Goal: Find specific page/section: Find specific page/section

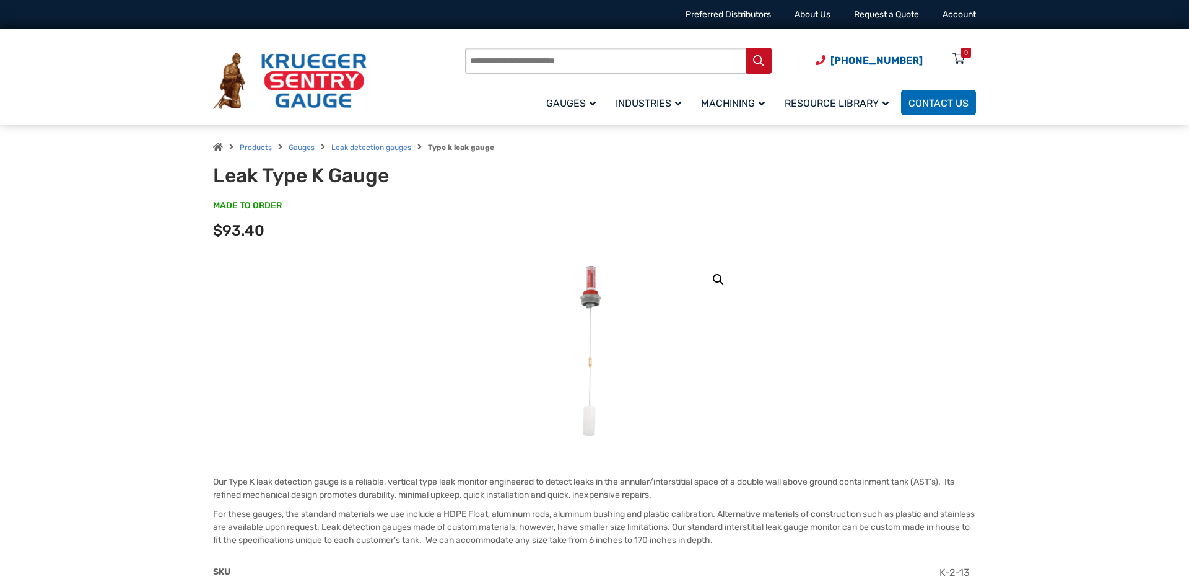
drag, startPoint x: 548, startPoint y: 124, endPoint x: 512, endPoint y: 124, distance: 36.5
drag, startPoint x: 512, startPoint y: 124, endPoint x: 449, endPoint y: 126, distance: 62.6
click at [430, 126] on div "Products Gauges Leak detection gauges Type k leak gauge Leak Type K Gauge MADE …" at bounding box center [594, 191] width 793 height 134
drag, startPoint x: 416, startPoint y: 148, endPoint x: 466, endPoint y: 151, distance: 50.8
click at [466, 151] on span "Products Gauges Leak detection gauges Type k leak gauge" at bounding box center [353, 147] width 281 height 12
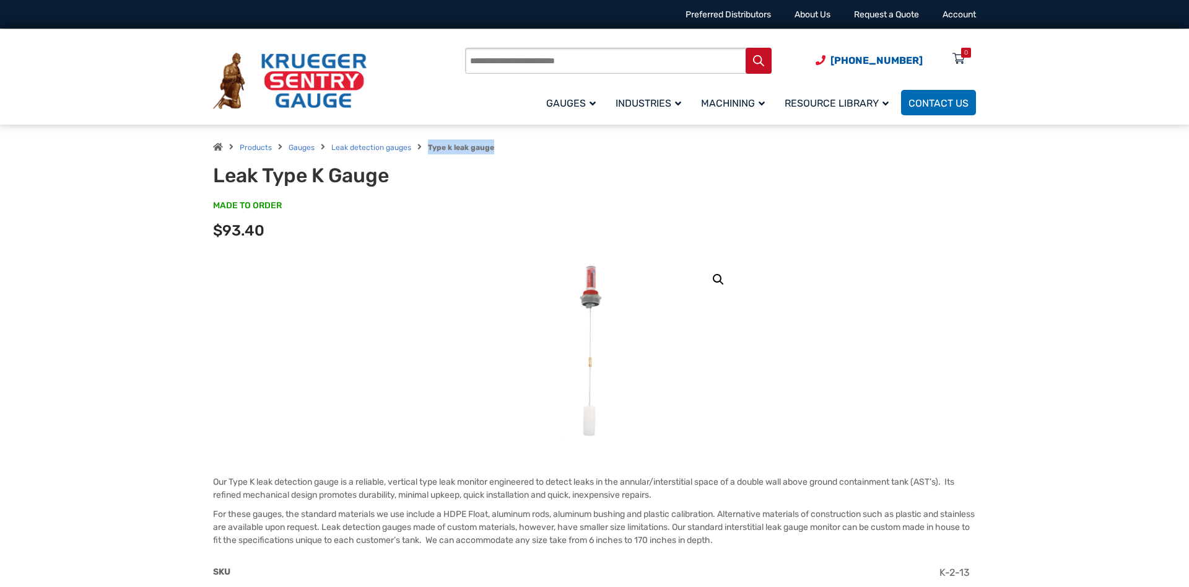
drag, startPoint x: 489, startPoint y: 147, endPoint x: 426, endPoint y: 147, distance: 62.6
click at [428, 147] on strong "Type k leak gauge" at bounding box center [461, 147] width 66 height 9
drag, startPoint x: 426, startPoint y: 147, endPoint x: 486, endPoint y: 147, distance: 60.1
click at [486, 147] on strong "Type k leak gauge" at bounding box center [461, 147] width 66 height 9
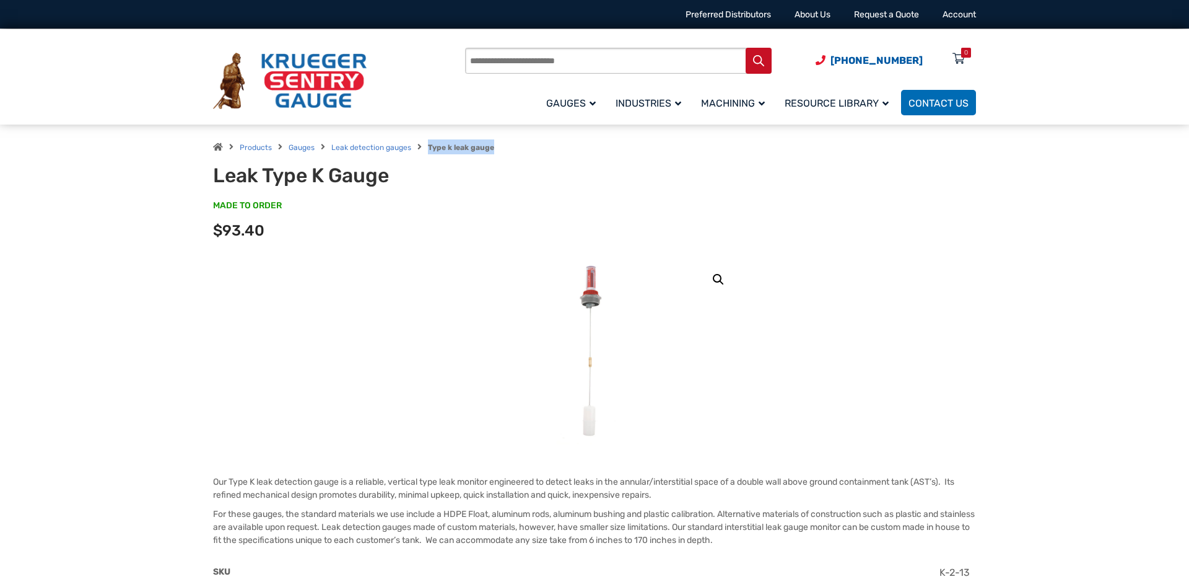
click at [486, 147] on strong "Type k leak gauge" at bounding box center [461, 147] width 66 height 9
drag, startPoint x: 490, startPoint y: 147, endPoint x: 422, endPoint y: 148, distance: 67.5
click at [422, 148] on span "Products Gauges Leak detection gauges Type k leak gauge" at bounding box center [353, 147] width 281 height 12
click at [425, 149] on span "Products Gauges Leak detection gauges Type k leak gauge" at bounding box center [353, 147] width 281 height 12
drag, startPoint x: 427, startPoint y: 148, endPoint x: 495, endPoint y: 148, distance: 68.7
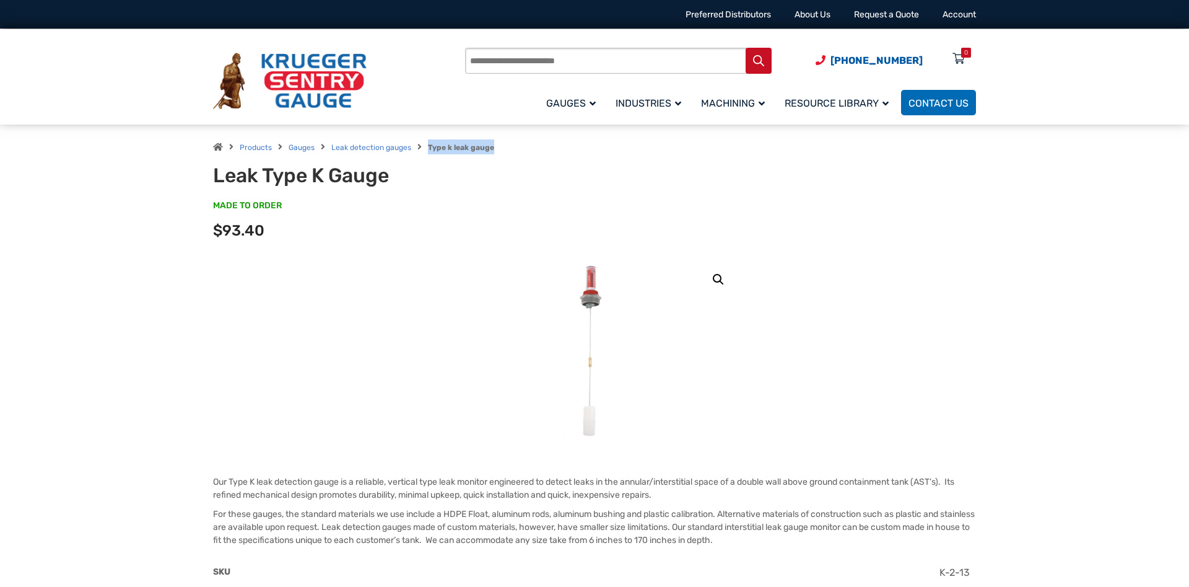
click at [495, 148] on div "Products Gauges Leak detection gauges Type k leak gauge" at bounding box center [594, 146] width 763 height 15
drag, startPoint x: 492, startPoint y: 148, endPoint x: 419, endPoint y: 149, distance: 73.1
click at [419, 149] on div "Products Gauges Leak detection gauges Type k leak gauge" at bounding box center [594, 146] width 763 height 15
click at [428, 151] on strong "Type k leak gauge" at bounding box center [461, 147] width 66 height 9
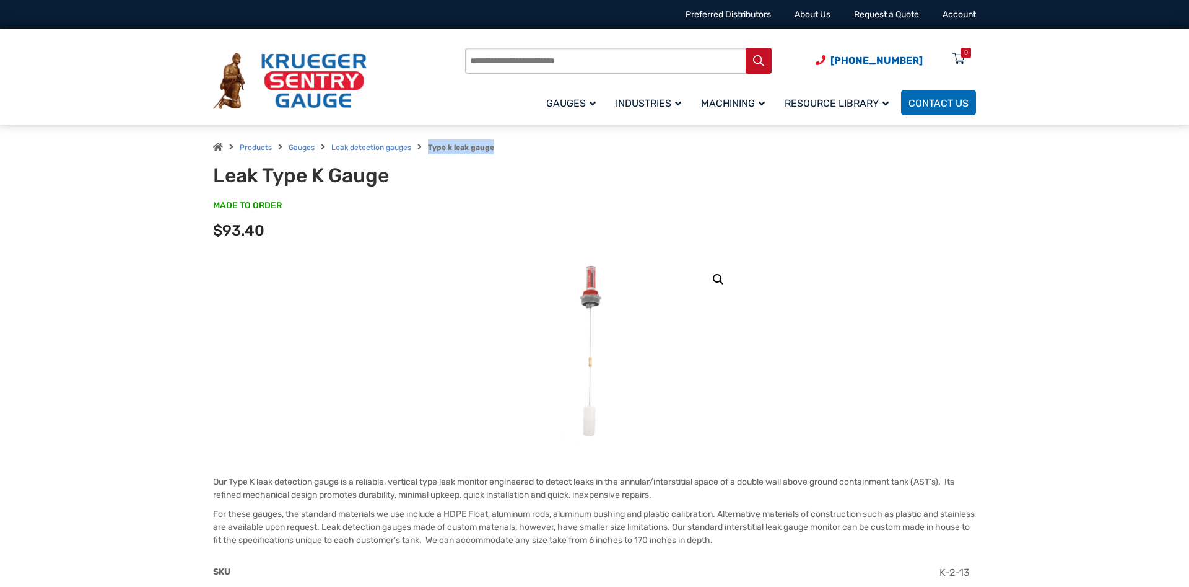
drag, startPoint x: 426, startPoint y: 151, endPoint x: 490, endPoint y: 151, distance: 64.4
click at [490, 151] on span "Products Gauges Leak detection gauges Type k leak gauge" at bounding box center [353, 147] width 281 height 12
click at [490, 151] on strong "Type k leak gauge" at bounding box center [461, 147] width 66 height 9
drag, startPoint x: 491, startPoint y: 151, endPoint x: 435, endPoint y: 147, distance: 55.2
click at [435, 147] on strong "Type k leak gauge" at bounding box center [461, 147] width 66 height 9
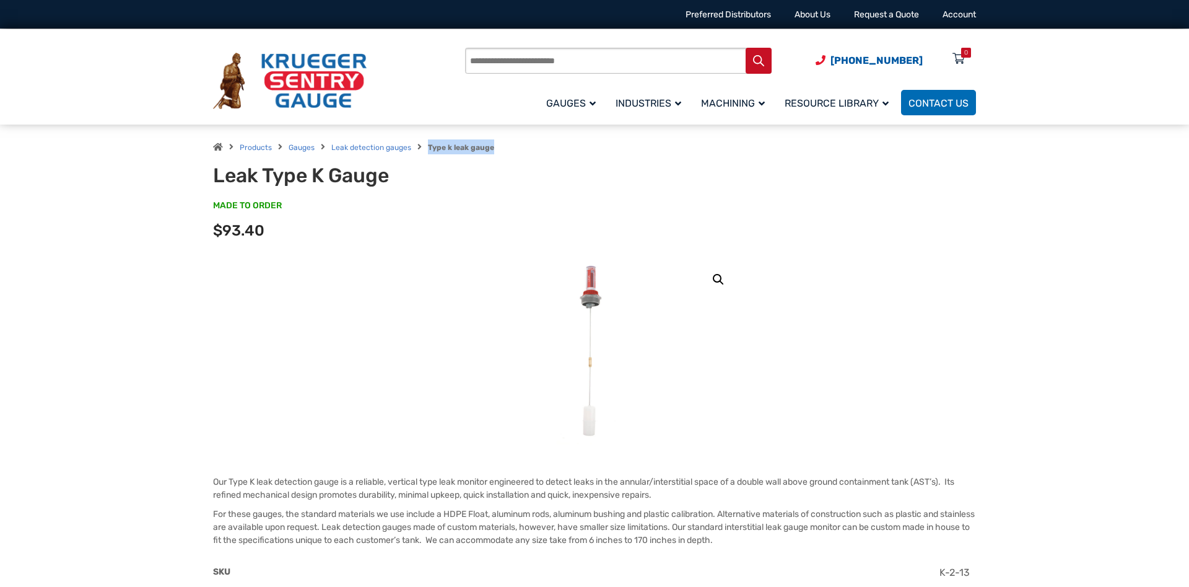
click at [435, 147] on strong "Type k leak gauge" at bounding box center [461, 147] width 66 height 9
drag, startPoint x: 426, startPoint y: 147, endPoint x: 497, endPoint y: 147, distance: 71.2
click at [497, 147] on div "Products Gauges Leak detection gauges Type k leak gauge" at bounding box center [594, 146] width 763 height 15
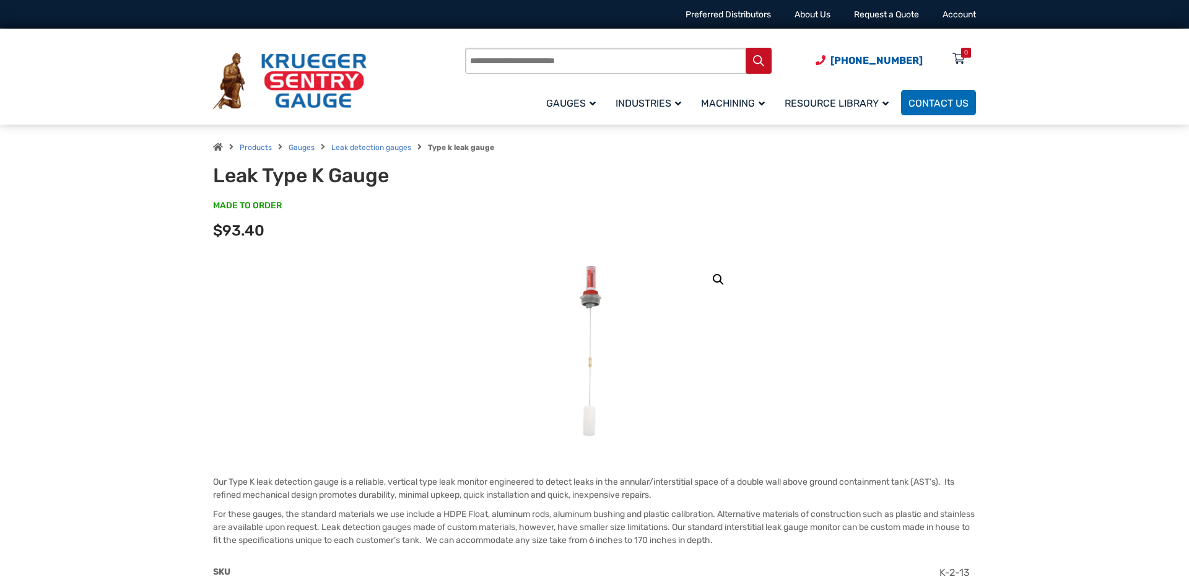
click at [496, 147] on div "Products Gauges Leak detection gauges Type k leak gauge" at bounding box center [594, 146] width 763 height 15
drag, startPoint x: 491, startPoint y: 149, endPoint x: 426, endPoint y: 150, distance: 64.4
click at [428, 150] on strong "Type k leak gauge" at bounding box center [461, 147] width 66 height 9
drag, startPoint x: 426, startPoint y: 150, endPoint x: 489, endPoint y: 150, distance: 63.2
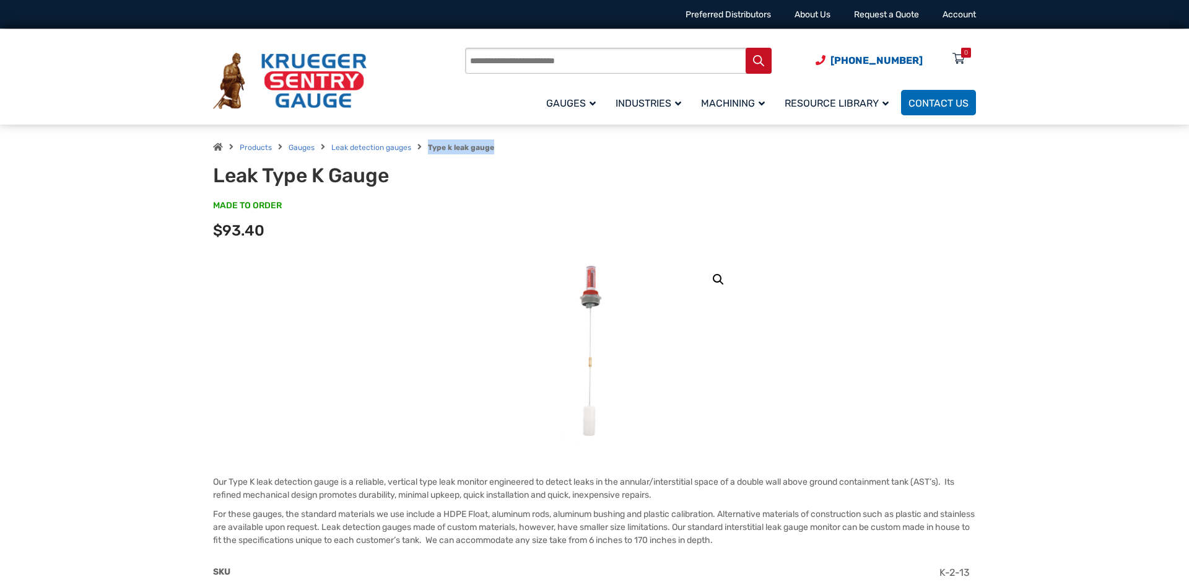
click at [489, 150] on strong "Type k leak gauge" at bounding box center [461, 147] width 66 height 9
drag, startPoint x: 490, startPoint y: 150, endPoint x: 430, endPoint y: 150, distance: 60.1
click at [430, 150] on strong "Type k leak gauge" at bounding box center [461, 147] width 66 height 9
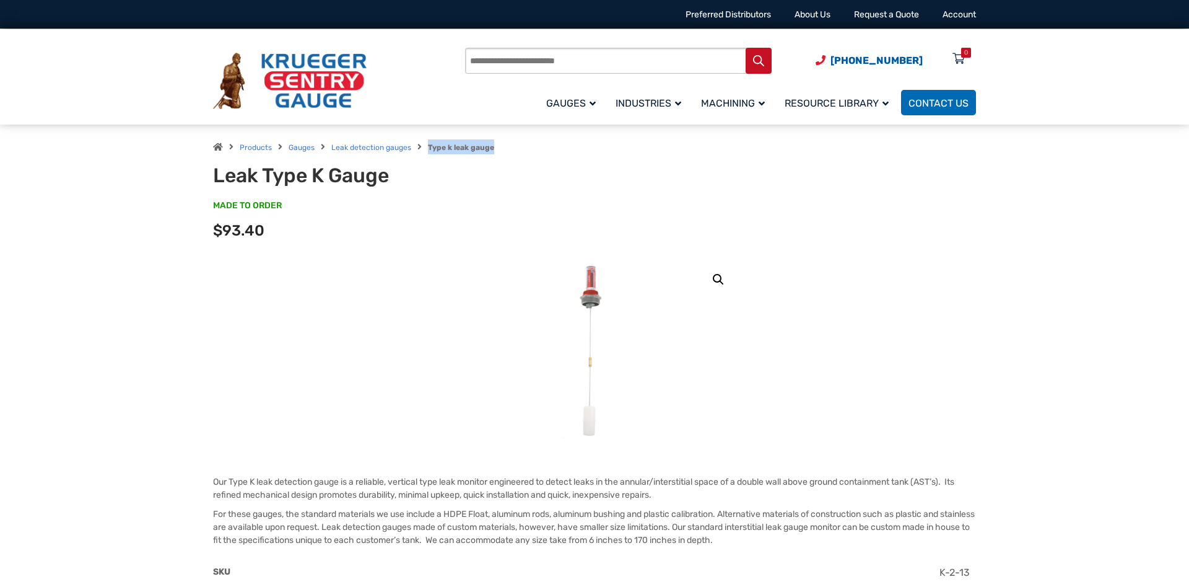
drag, startPoint x: 427, startPoint y: 149, endPoint x: 491, endPoint y: 149, distance: 64.4
click at [491, 149] on div "Products Gauges Leak detection gauges Type k leak gauge" at bounding box center [594, 146] width 763 height 15
drag, startPoint x: 489, startPoint y: 147, endPoint x: 429, endPoint y: 146, distance: 60.7
click at [429, 146] on strong "Type k leak gauge" at bounding box center [461, 147] width 66 height 9
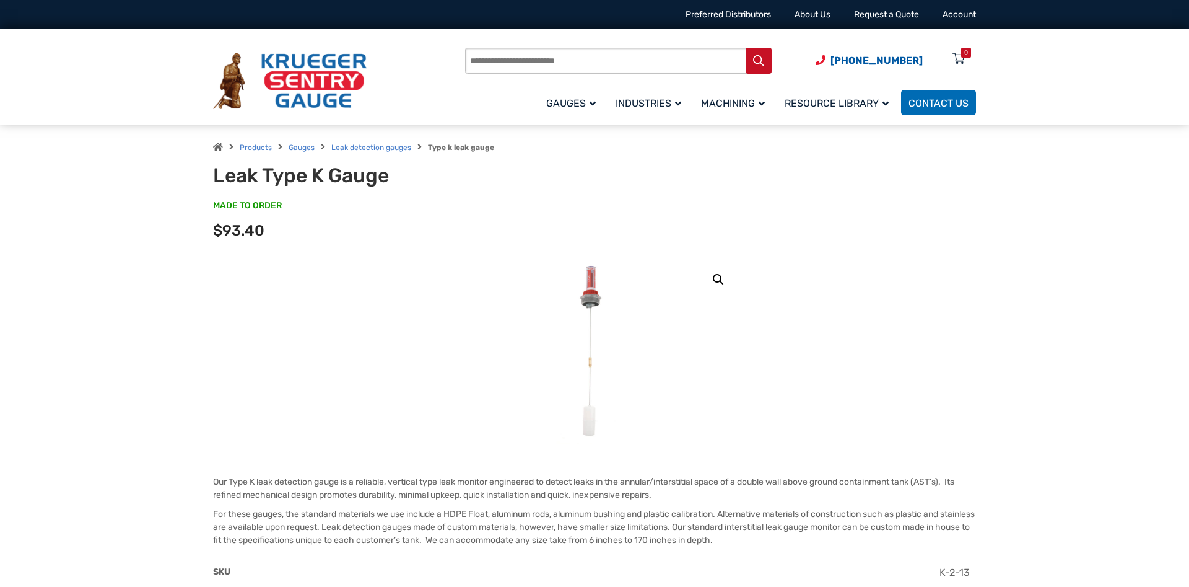
click at [429, 146] on strong "Type k leak gauge" at bounding box center [461, 147] width 66 height 9
